Goal: Information Seeking & Learning: Learn about a topic

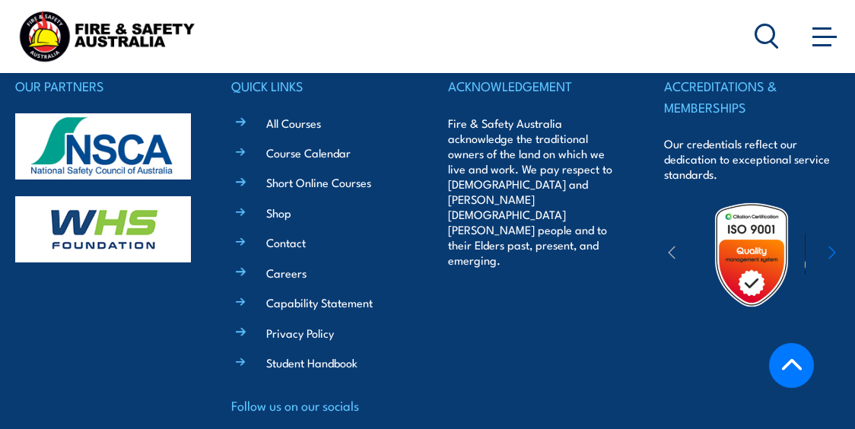
scroll to position [4928, 0]
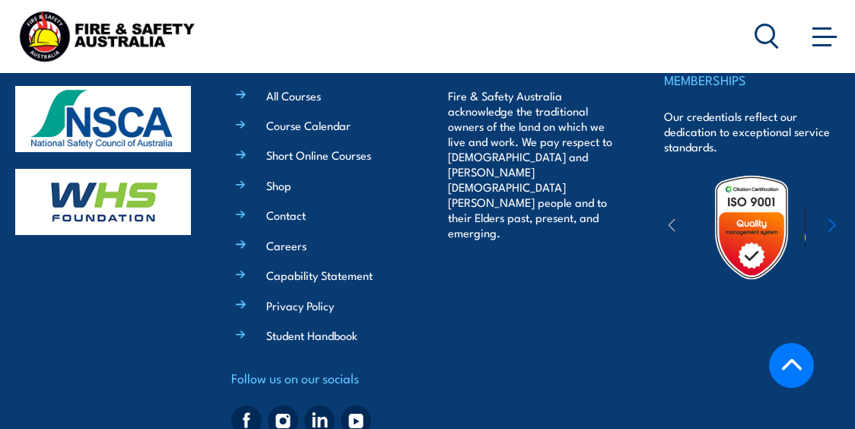
click at [786, 353] on link "Back to top" at bounding box center [791, 365] width 45 height 45
click at [789, 362] on icon at bounding box center [791, 363] width 20 height 11
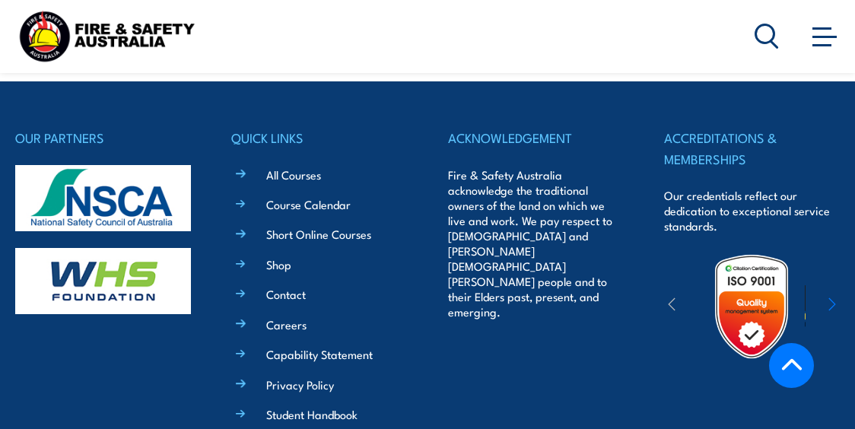
scroll to position [4852, 0]
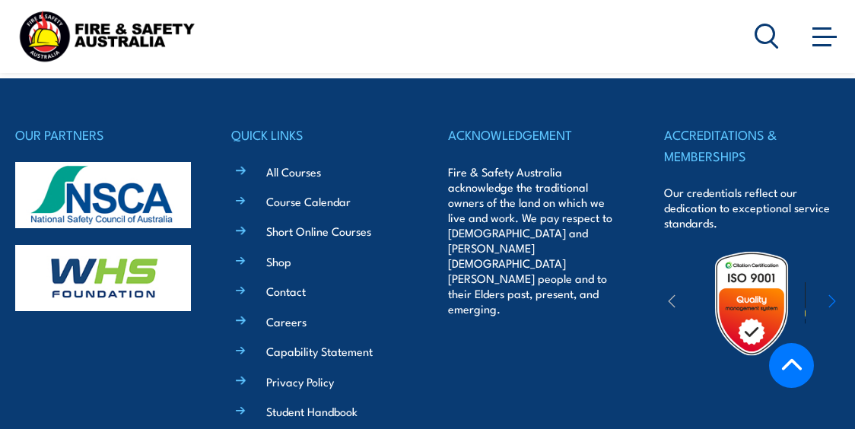
click at [826, 250] on div at bounding box center [752, 303] width 176 height 107
click at [668, 294] on icon "button" at bounding box center [672, 301] width 8 height 15
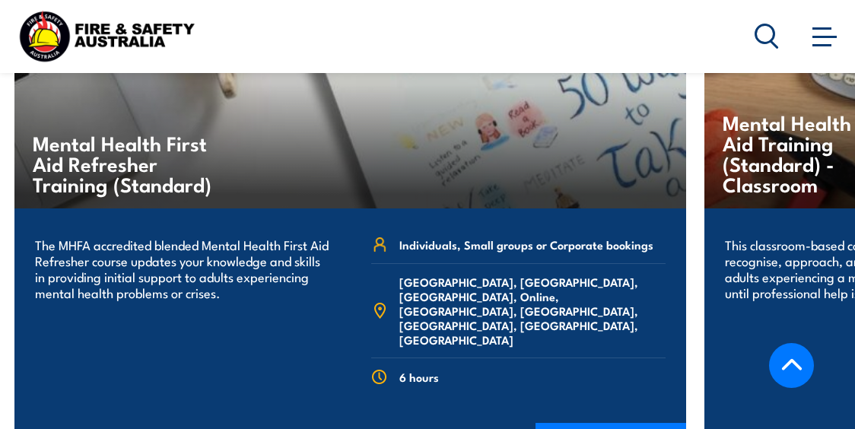
scroll to position [4015, 0]
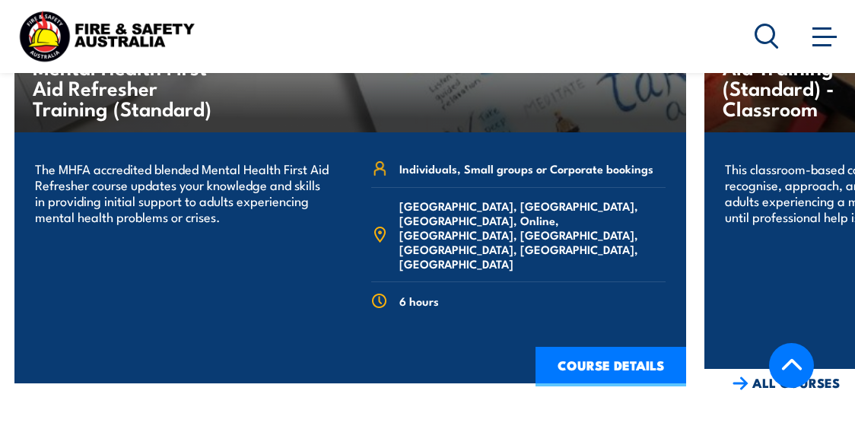
click at [634, 347] on link "COURSE DETAILS" at bounding box center [611, 367] width 151 height 40
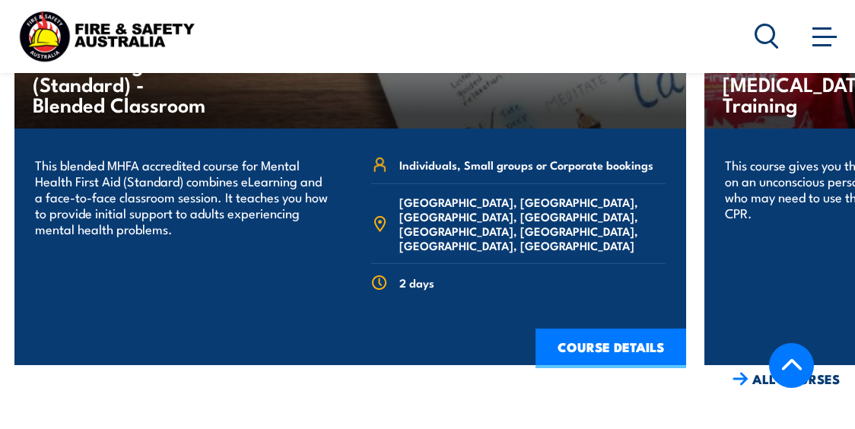
scroll to position [3635, 0]
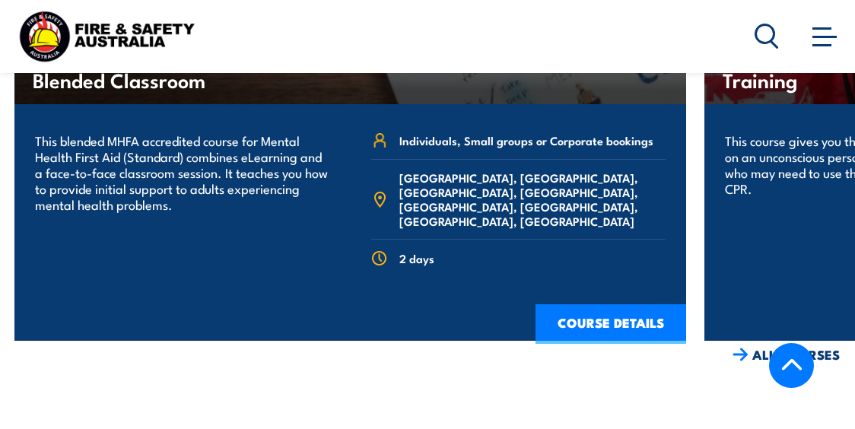
click at [272, 215] on div "This blended MHFA accredited course for Mental Health First Aid (Standard) comb…" at bounding box center [350, 222] width 672 height 237
